Goal: Task Accomplishment & Management: Manage account settings

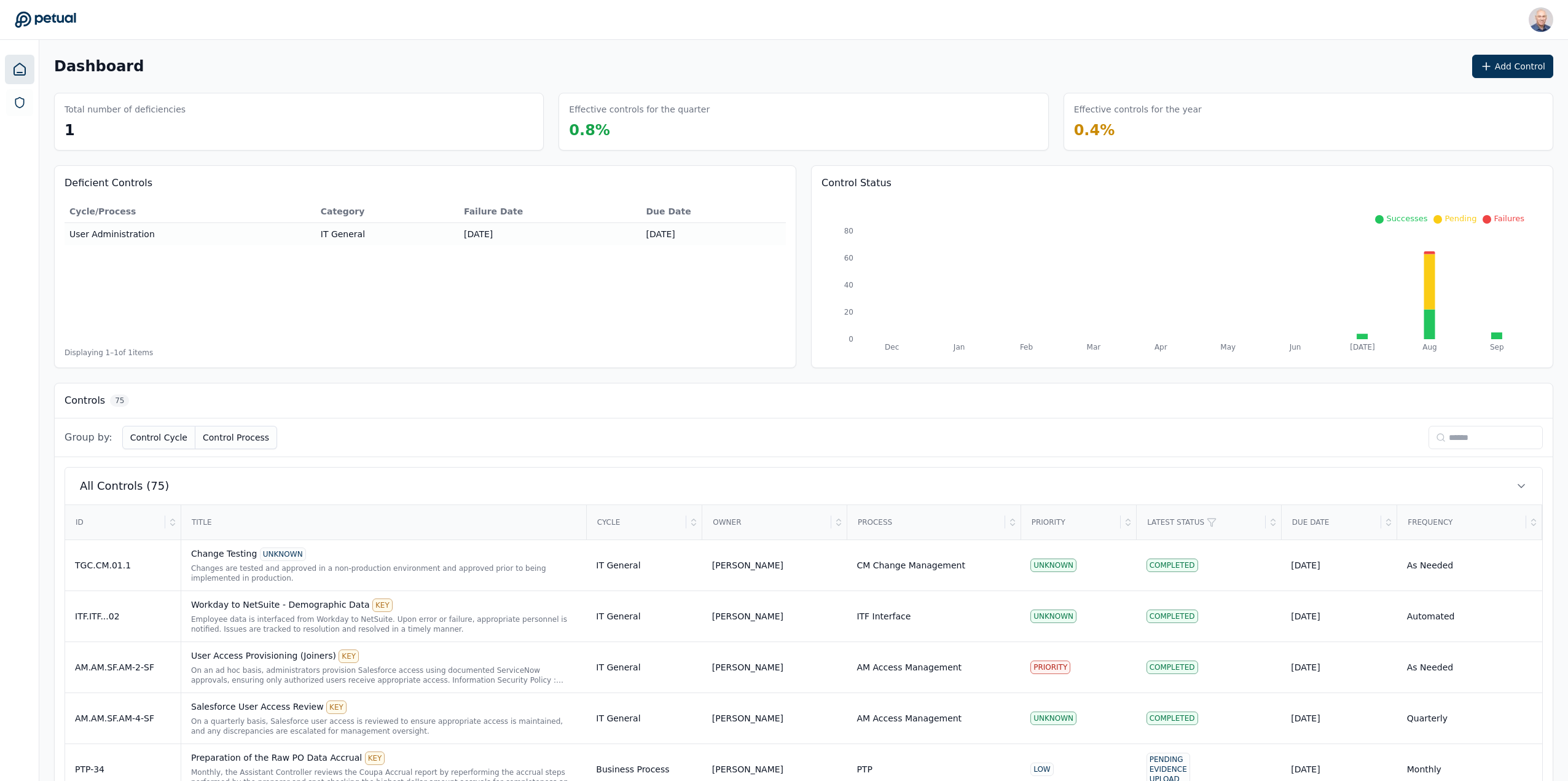
click at [80, 524] on div "ID" at bounding box center [115, 522] width 99 height 33
click at [170, 520] on icon at bounding box center [172, 522] width 10 height 10
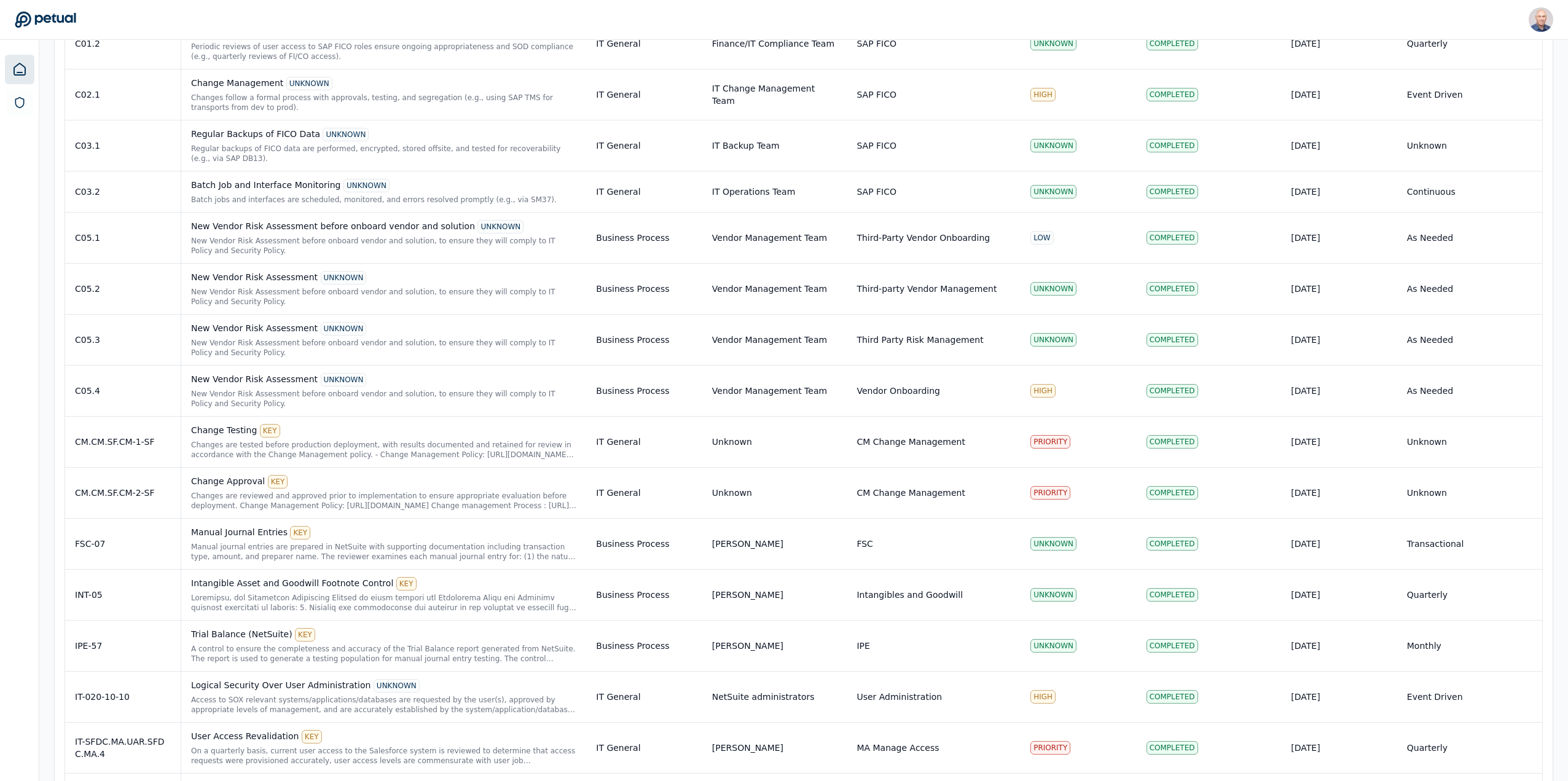
scroll to position [2529, 0]
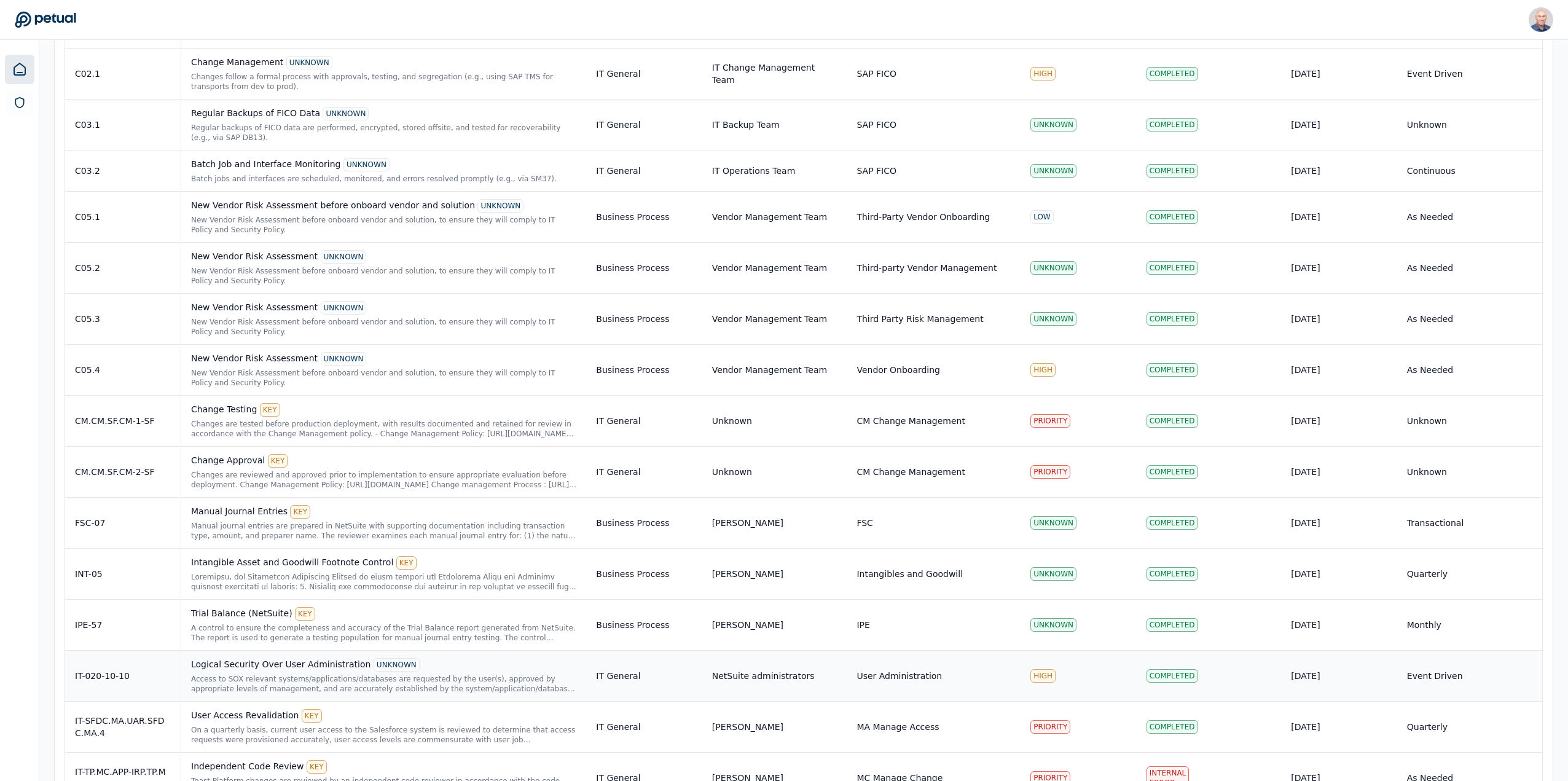
click at [1436, 677] on td "Event Driven" at bounding box center [1470, 675] width 145 height 51
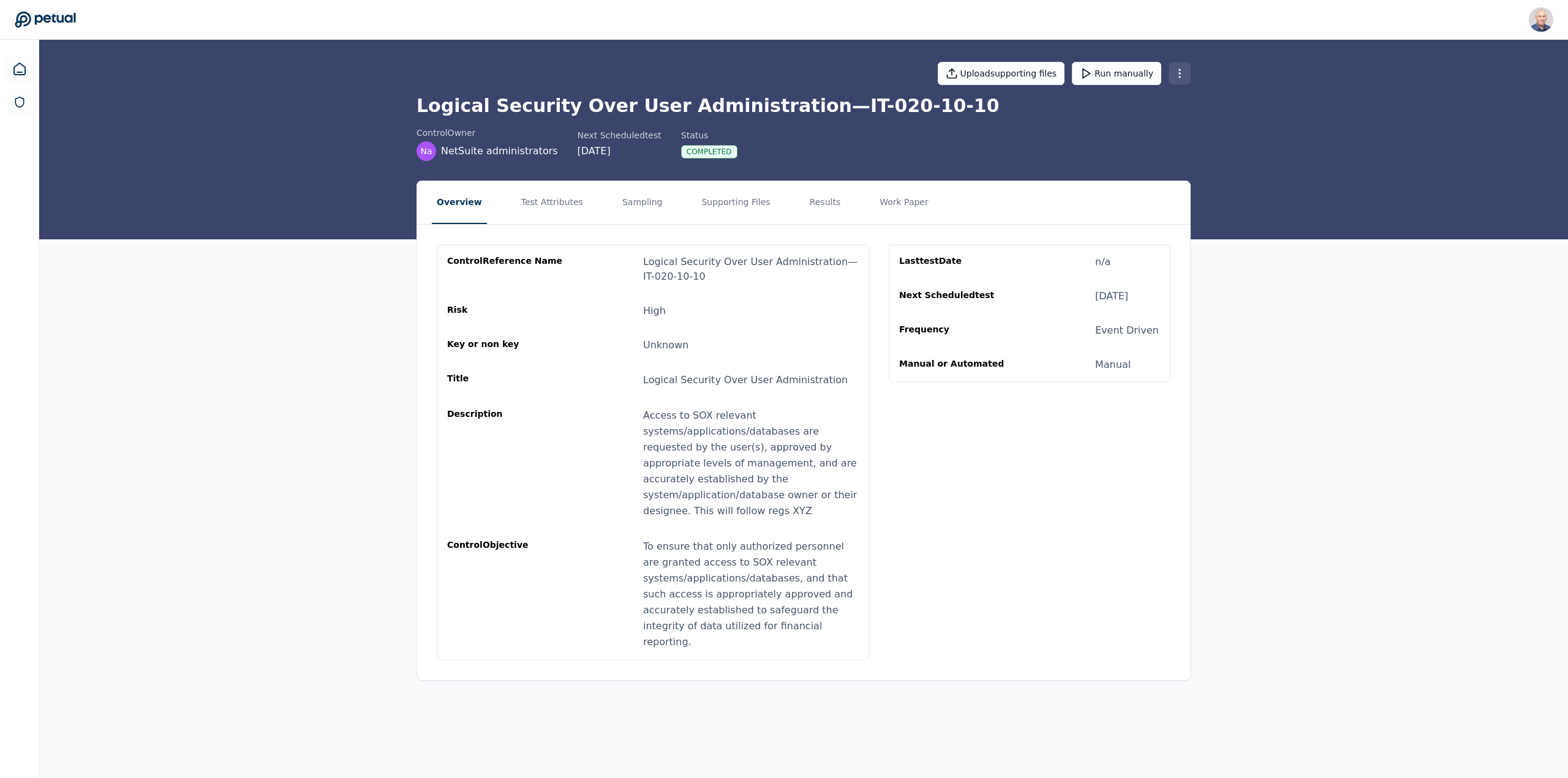
click at [1182, 70] on html "Harel K [EMAIL_ADDRESS] Sign out Upload supporting files Run manually Logical S…" at bounding box center [784, 389] width 1568 height 778
click at [1154, 143] on div "Delete control" at bounding box center [1147, 145] width 104 height 22
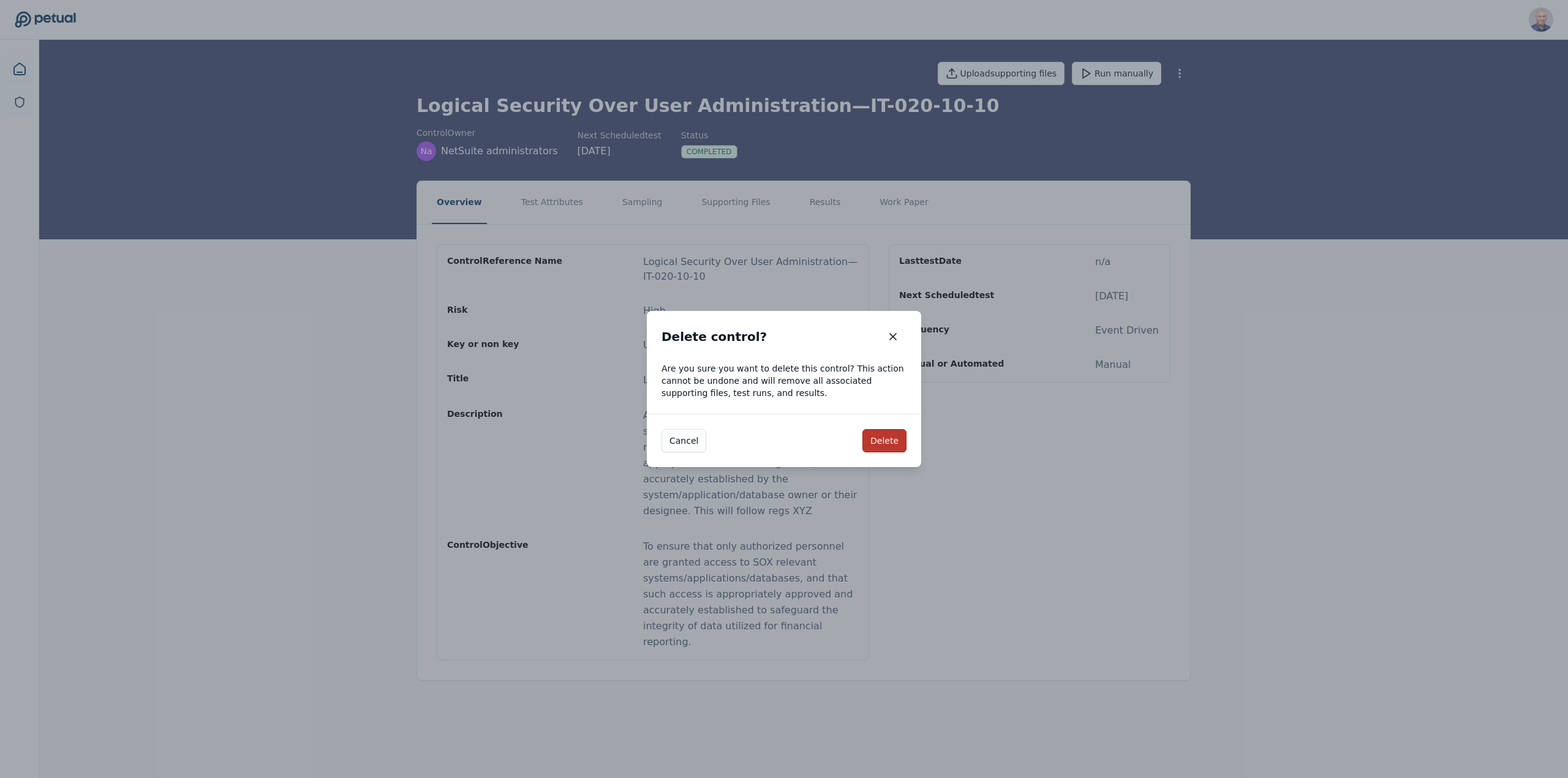
click at [885, 445] on button "Delete" at bounding box center [883, 441] width 44 height 23
